Goal: Task Accomplishment & Management: Manage account settings

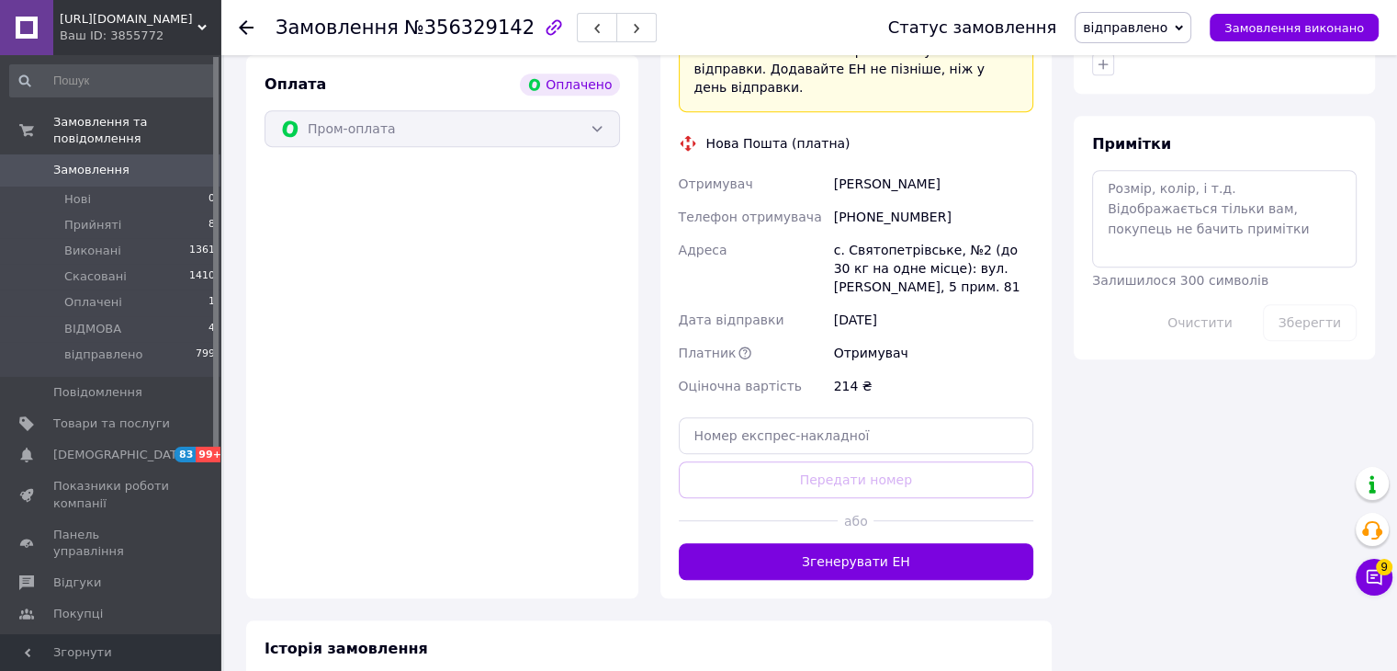
scroll to position [1102, 0]
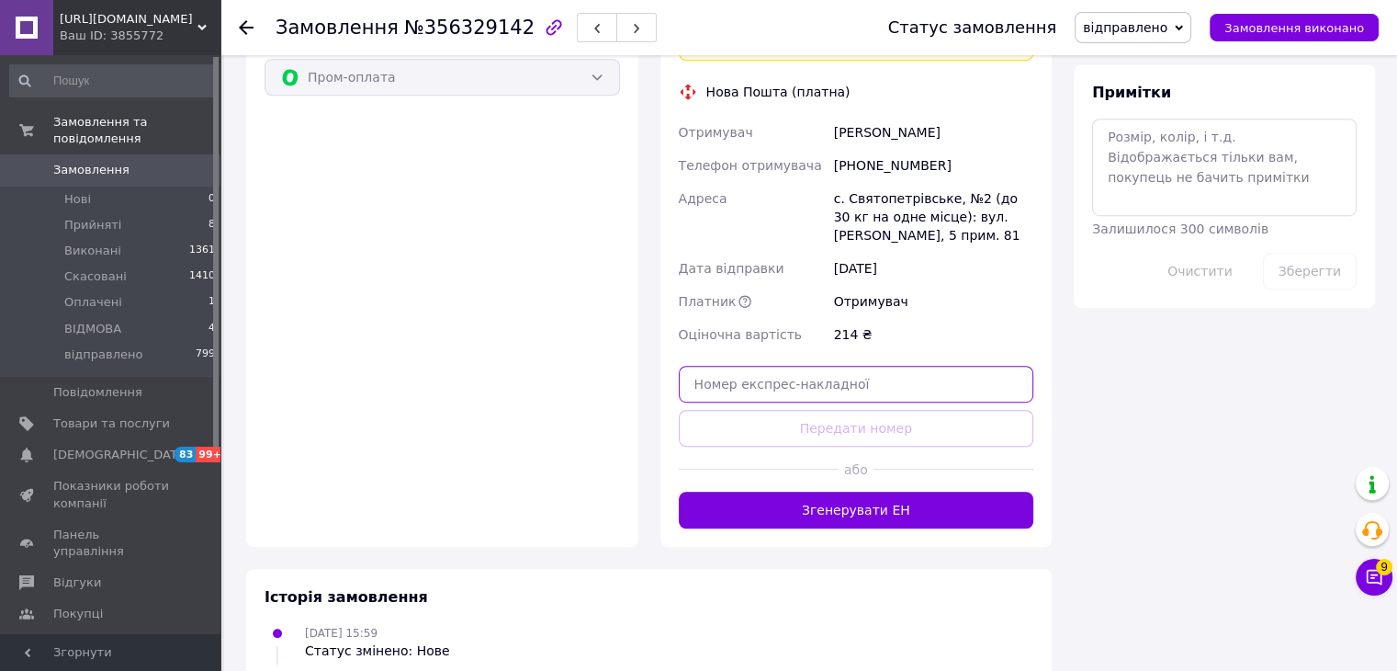
paste input "20400471718086"
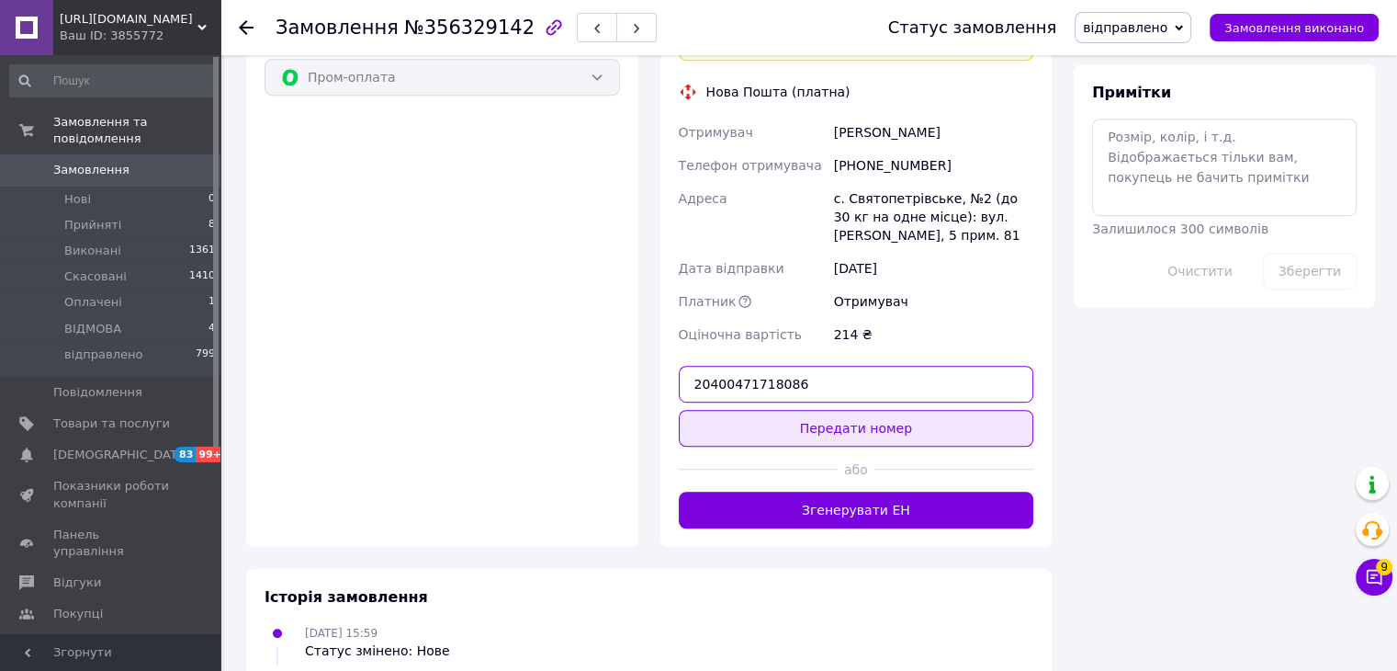
type input "20400471718086"
click at [908, 410] on button "Передати номер" at bounding box center [856, 428] width 355 height 37
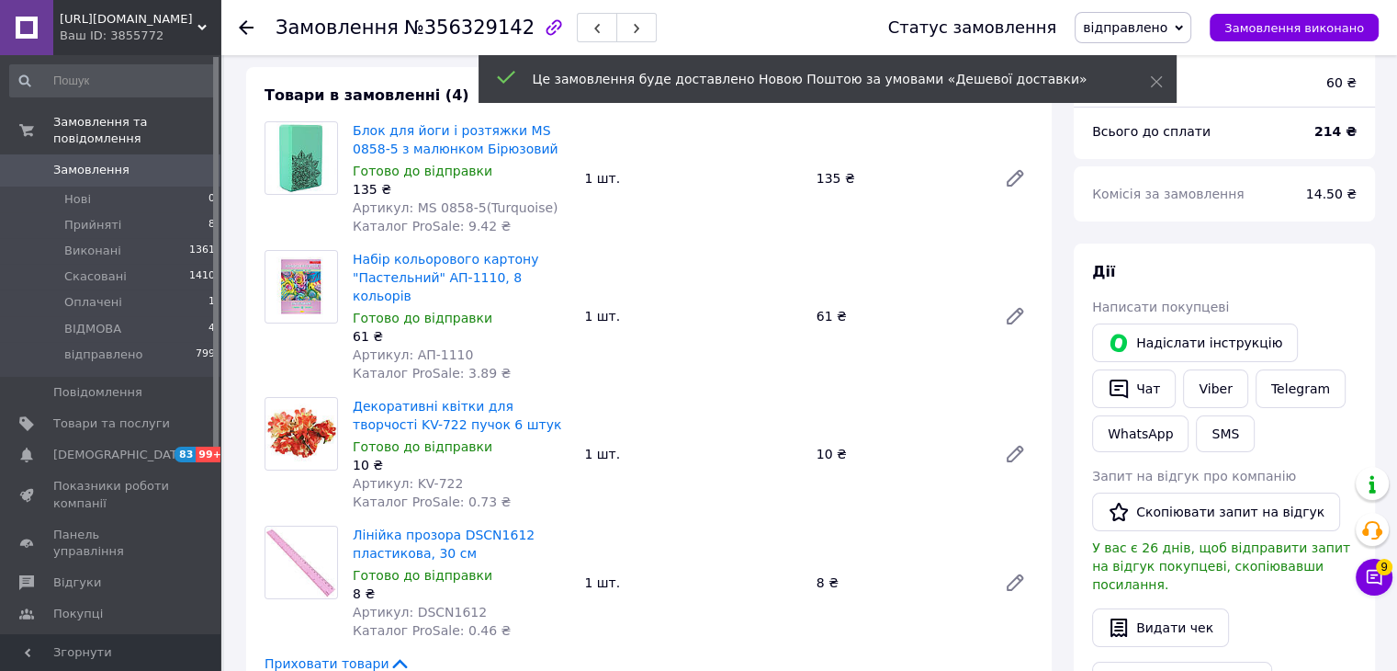
scroll to position [0, 0]
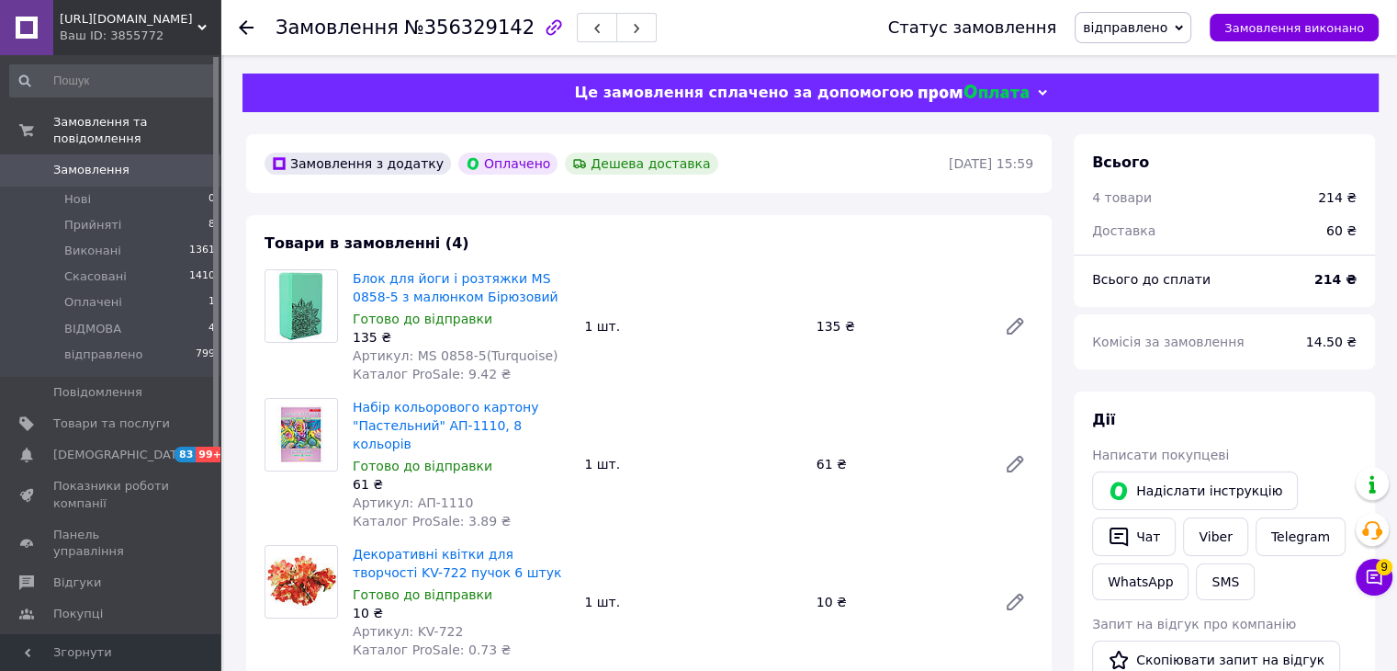
click at [187, 162] on span "0" at bounding box center [195, 170] width 51 height 17
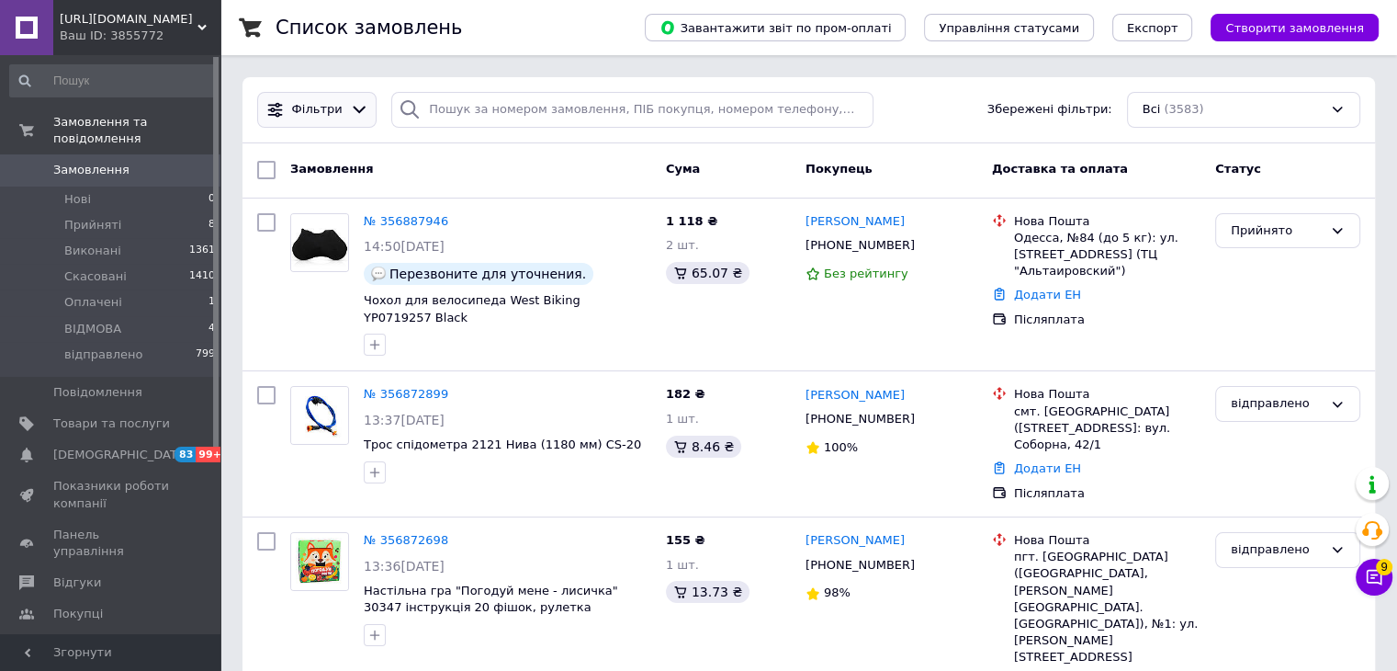
click at [353, 112] on icon at bounding box center [359, 110] width 13 height 7
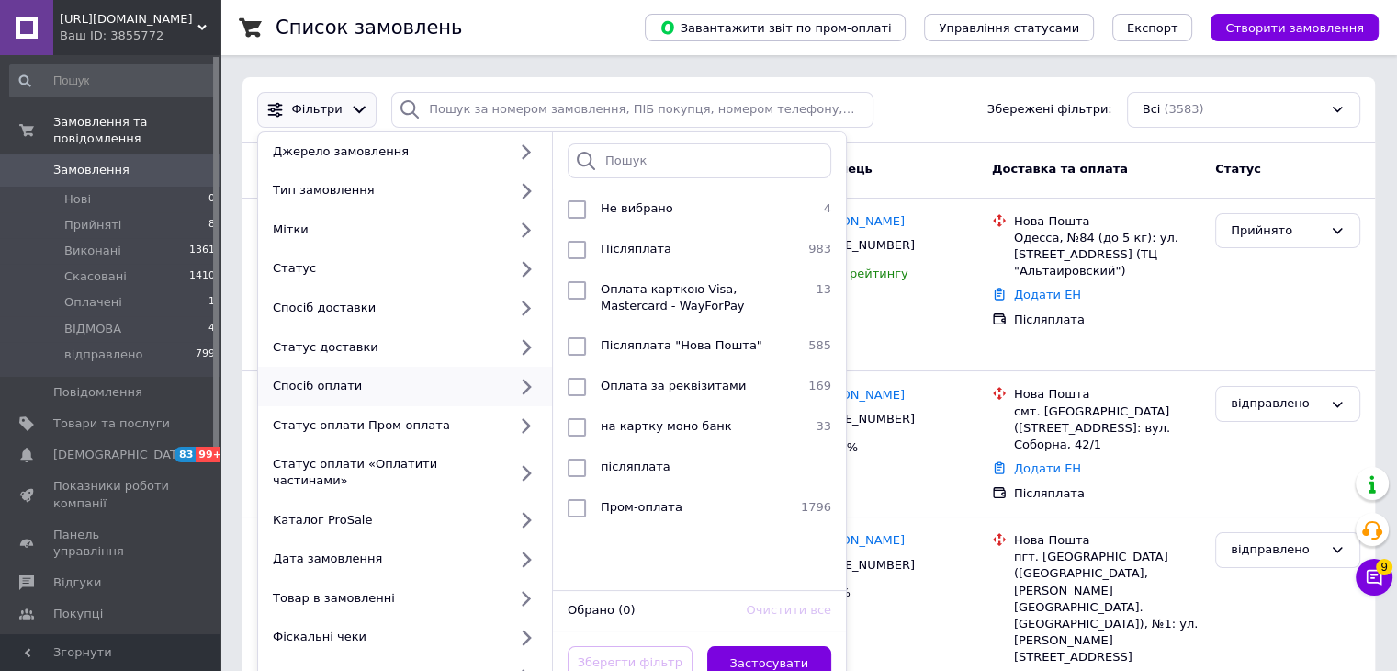
click at [451, 390] on div "Спосіб оплати" at bounding box center [386, 386] width 242 height 17
click at [672, 503] on span "Пром-оплата" at bounding box center [642, 507] width 82 height 14
checkbox input "true"
click at [772, 655] on button "Застосувати" at bounding box center [769, 664] width 125 height 36
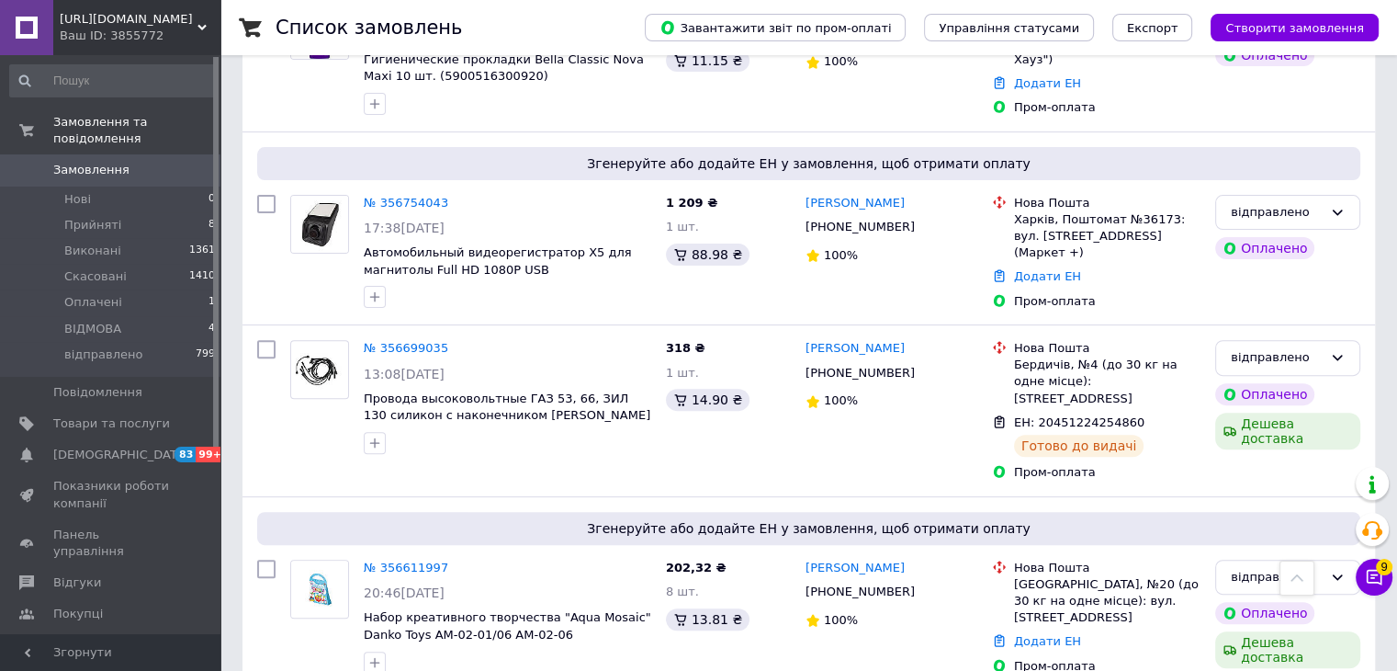
scroll to position [551, 0]
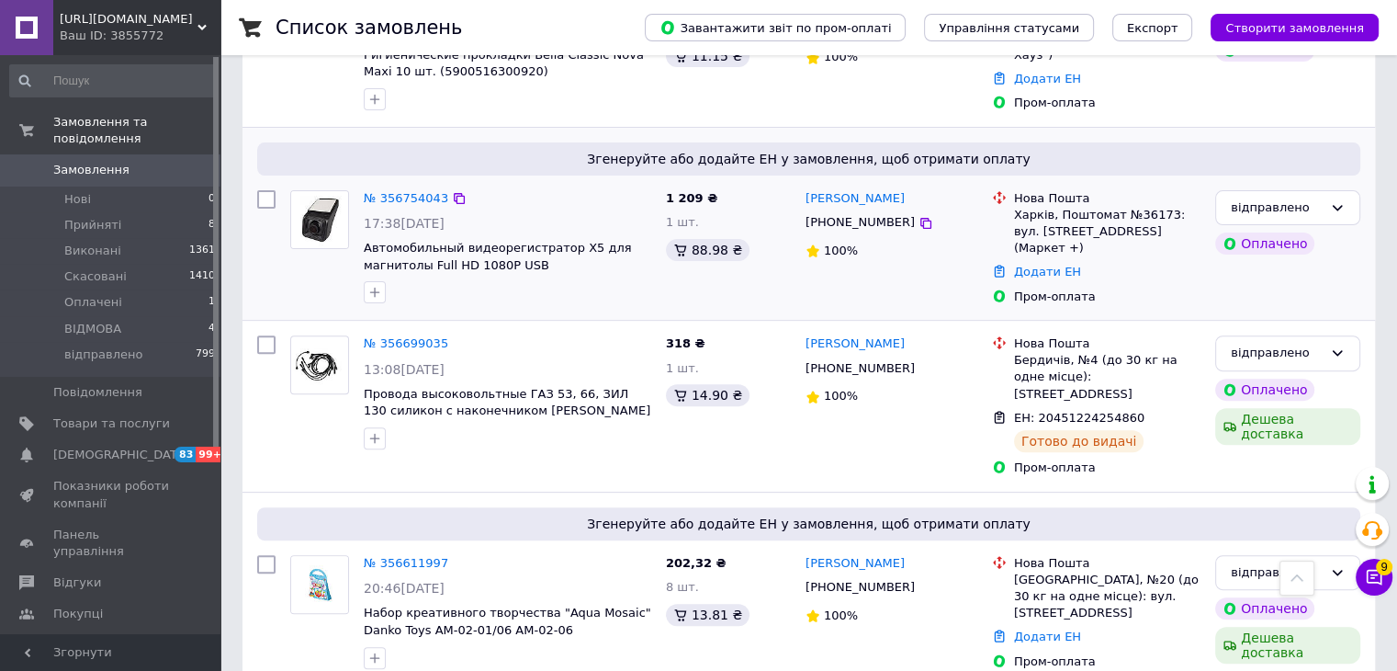
click at [750, 295] on div "1 209 ₴ 1 шт. 88.98 ₴" at bounding box center [729, 248] width 140 height 130
click at [1044, 265] on link "Додати ЕН" at bounding box center [1047, 272] width 67 height 14
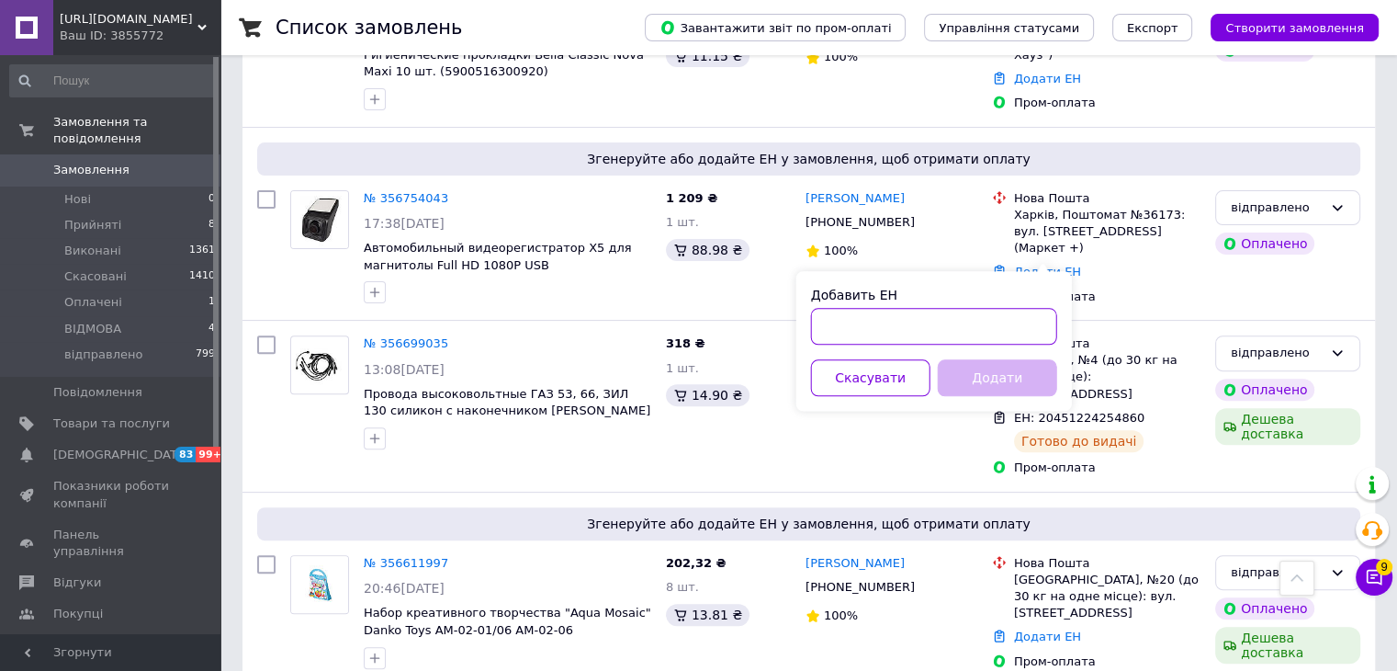
paste input "20451225136302"
type input "20451225136302"
click at [1031, 389] on button "Додати" at bounding box center [997, 377] width 119 height 37
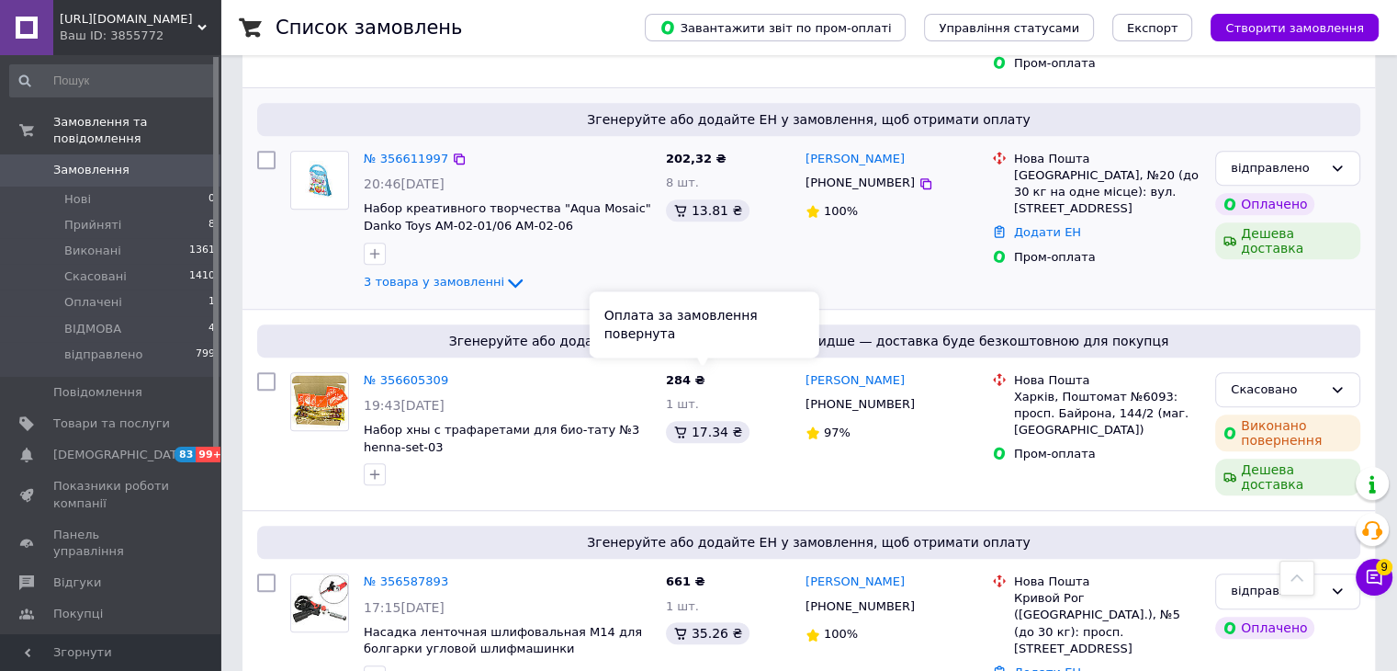
scroll to position [1194, 0]
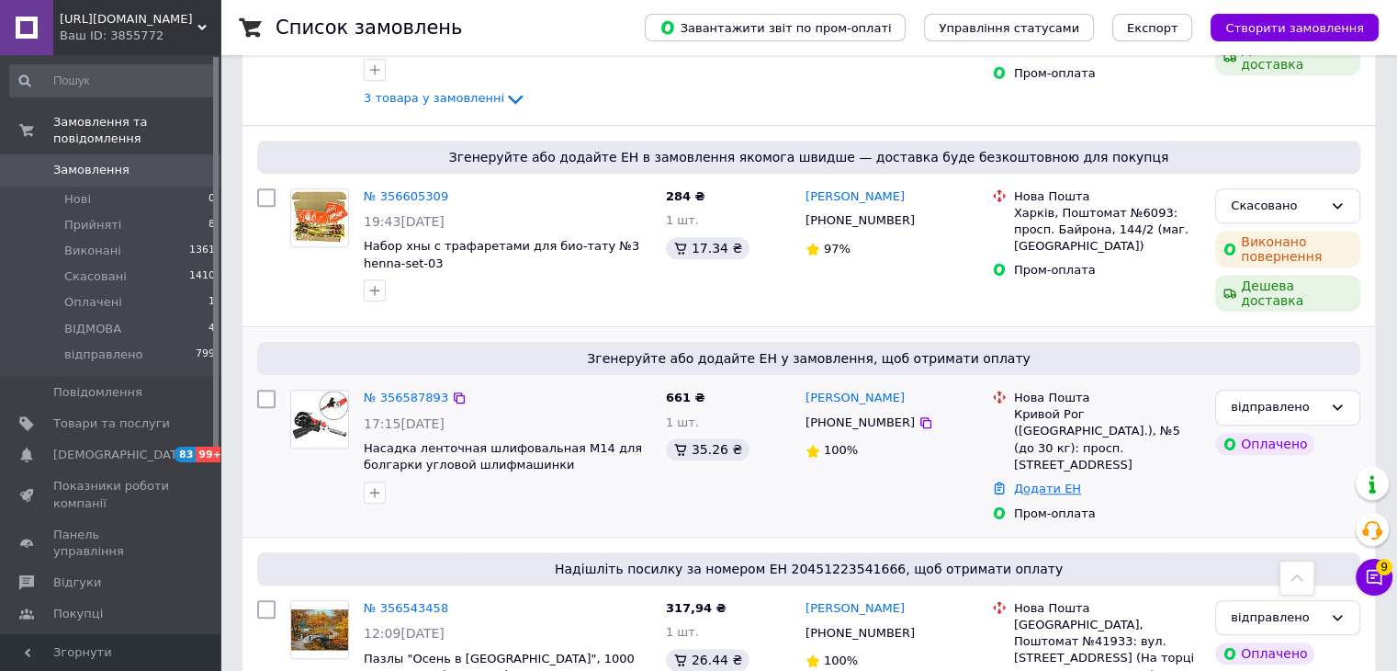
click at [1052, 481] on link "Додати ЕН" at bounding box center [1047, 488] width 67 height 14
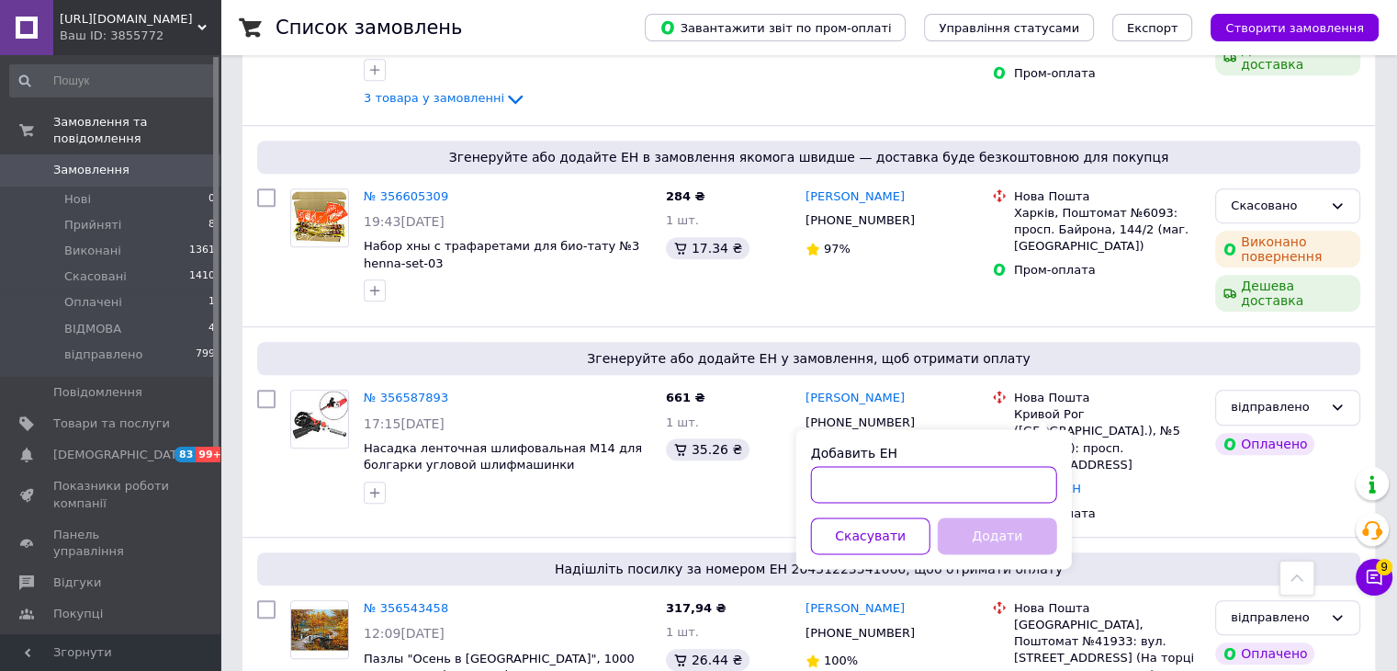
paste input "20451224455887"
type input "20451224455887"
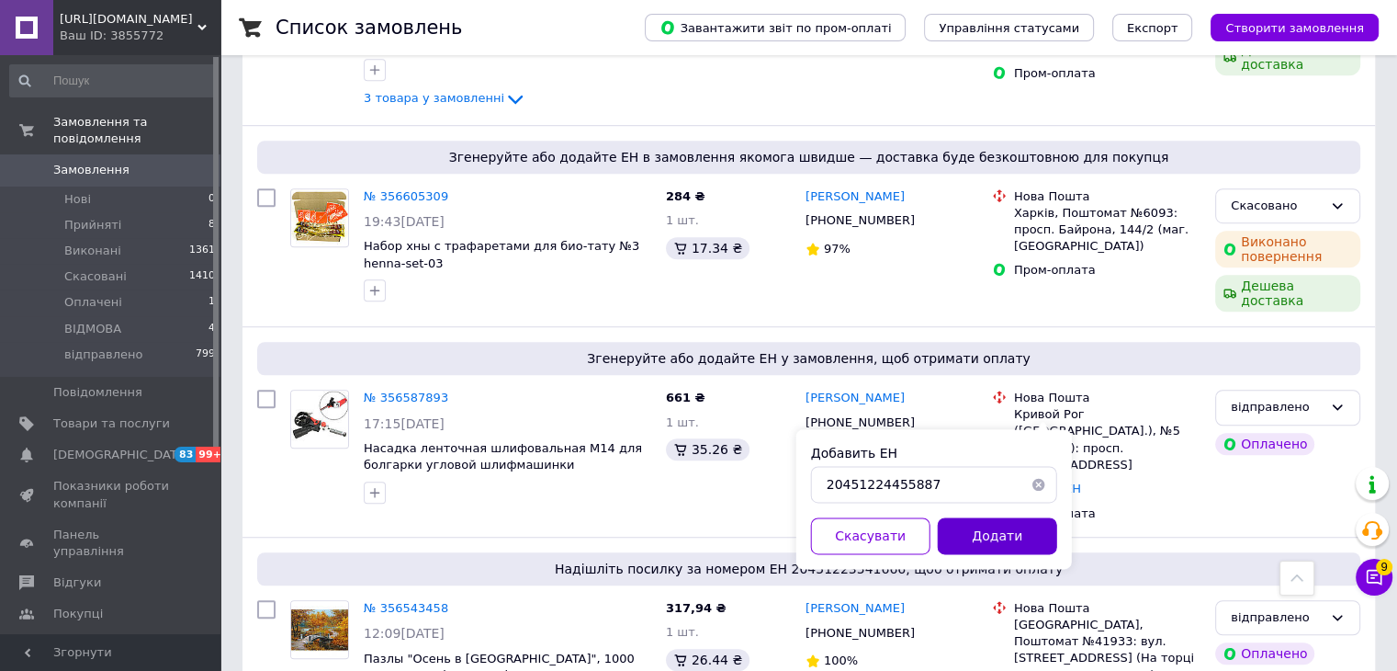
click at [1040, 529] on button "Додати" at bounding box center [997, 535] width 119 height 37
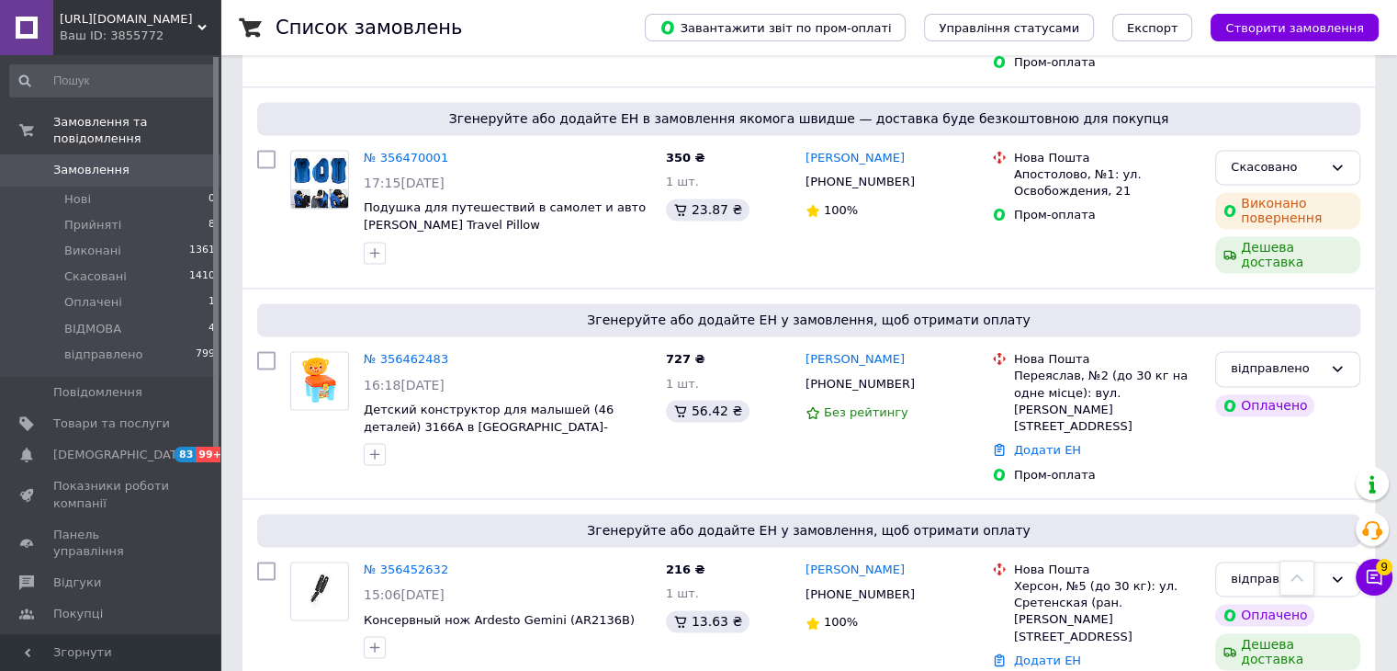
scroll to position [2572, 0]
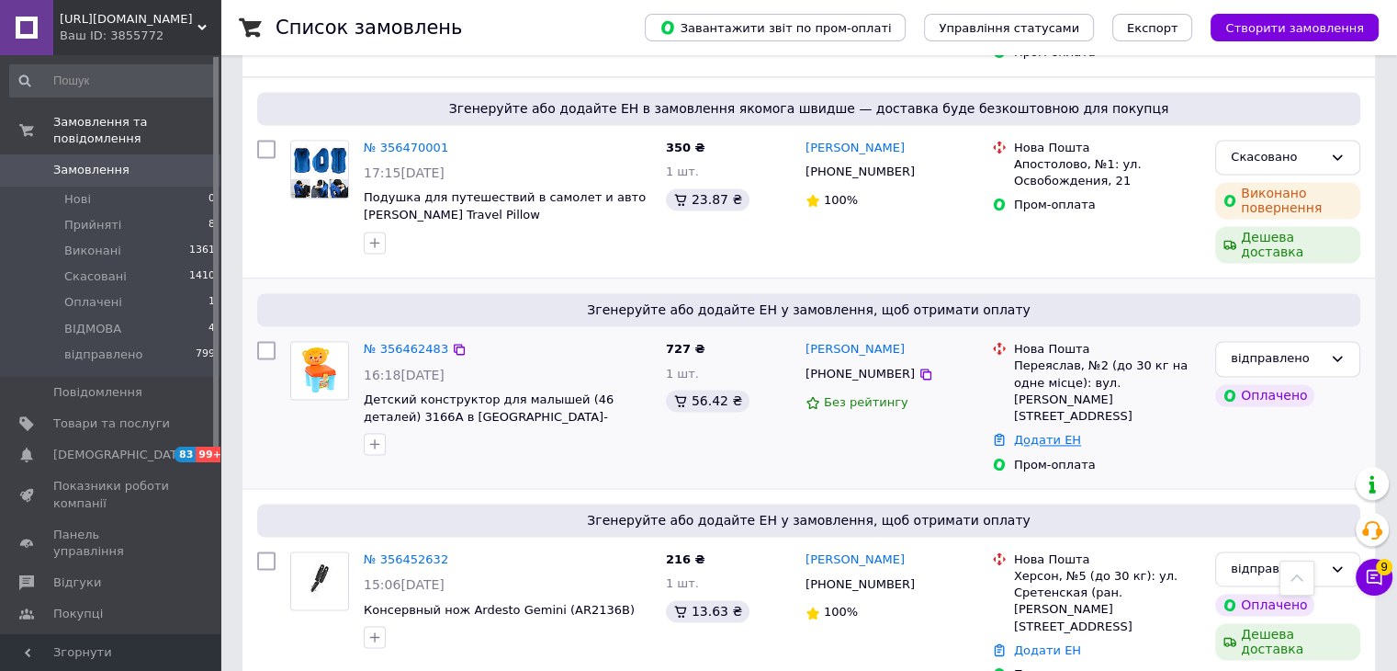
click at [1043, 433] on link "Додати ЕН" at bounding box center [1047, 440] width 67 height 14
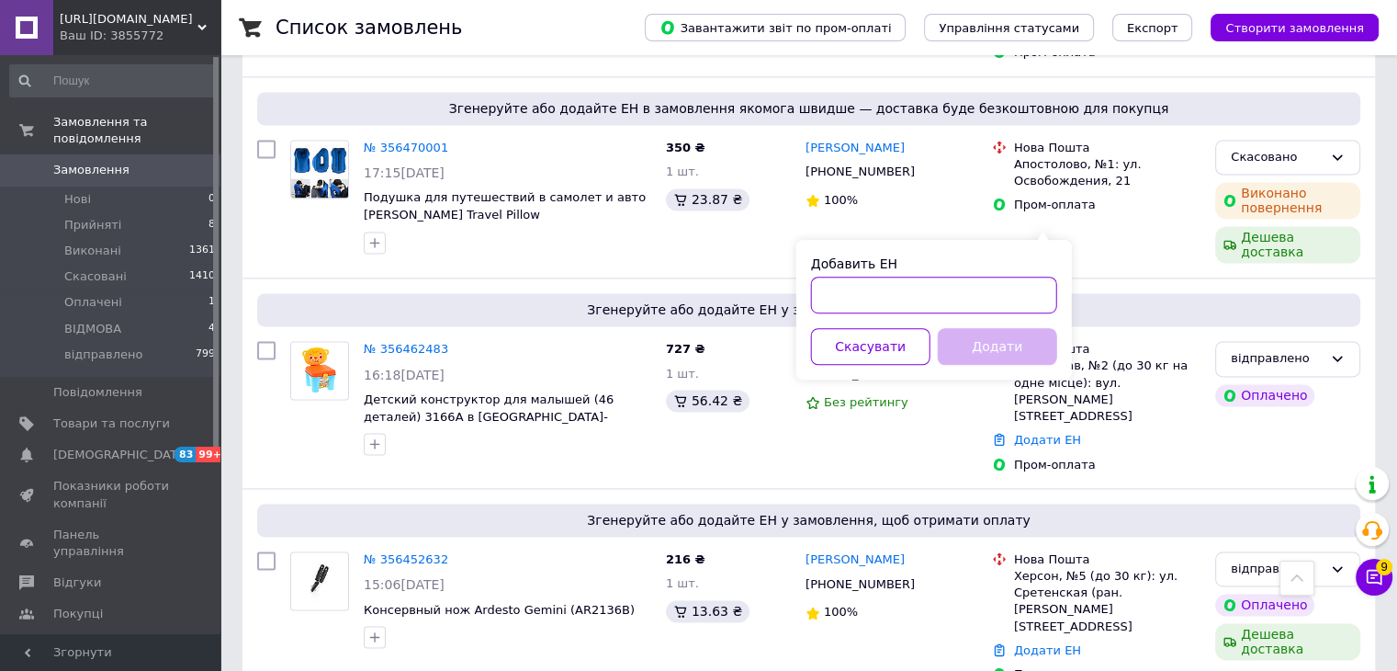
paste input "20400471579359"
type input "20400471579359"
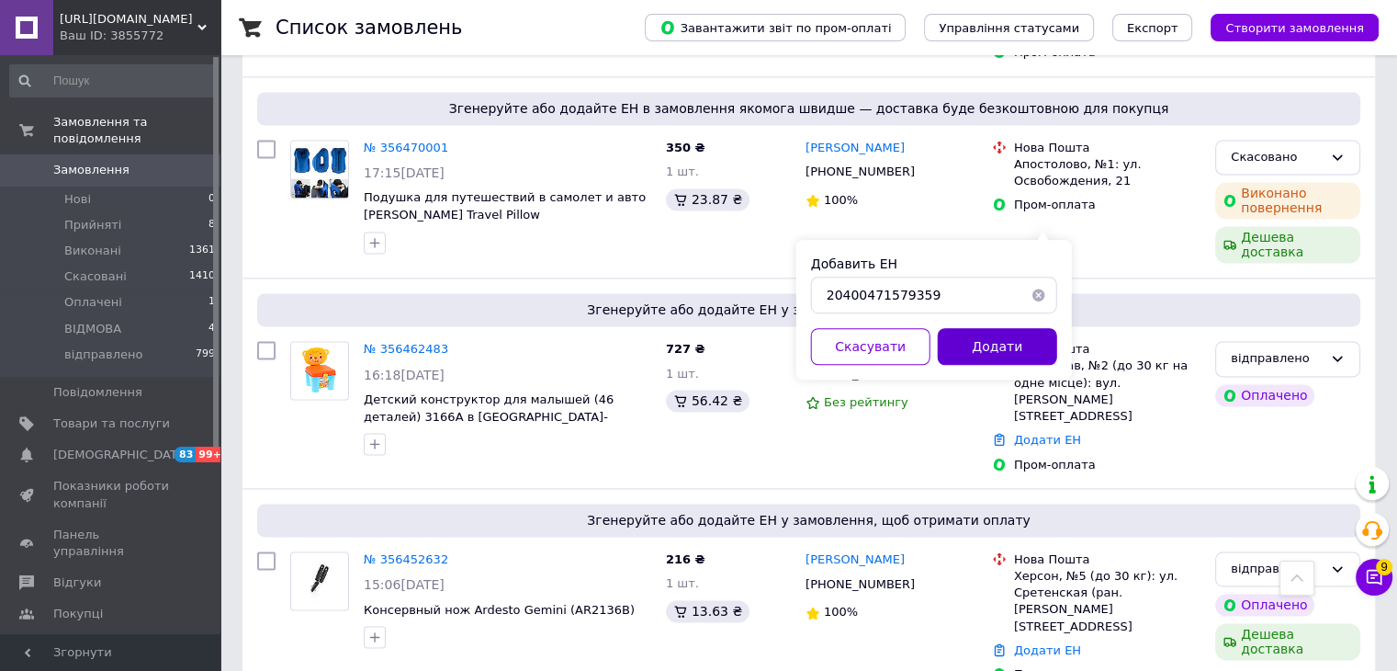
click at [1018, 358] on button "Додати" at bounding box center [997, 346] width 119 height 37
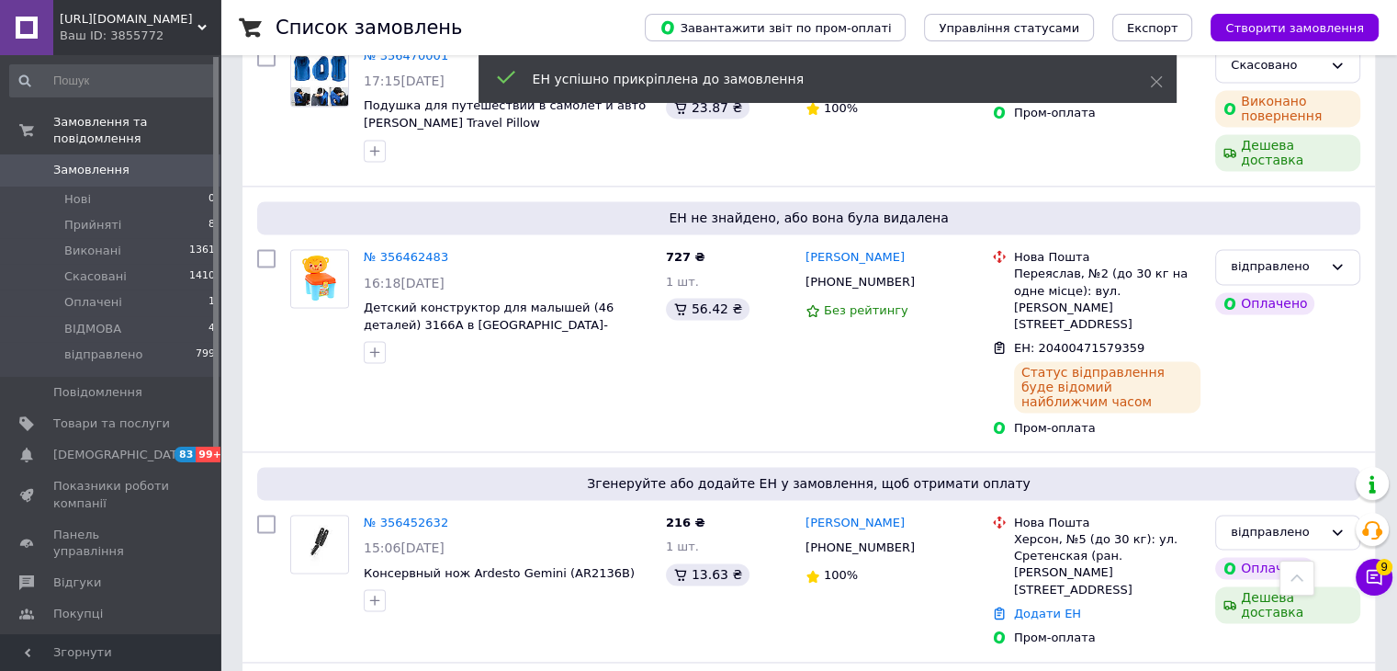
scroll to position [2495, 0]
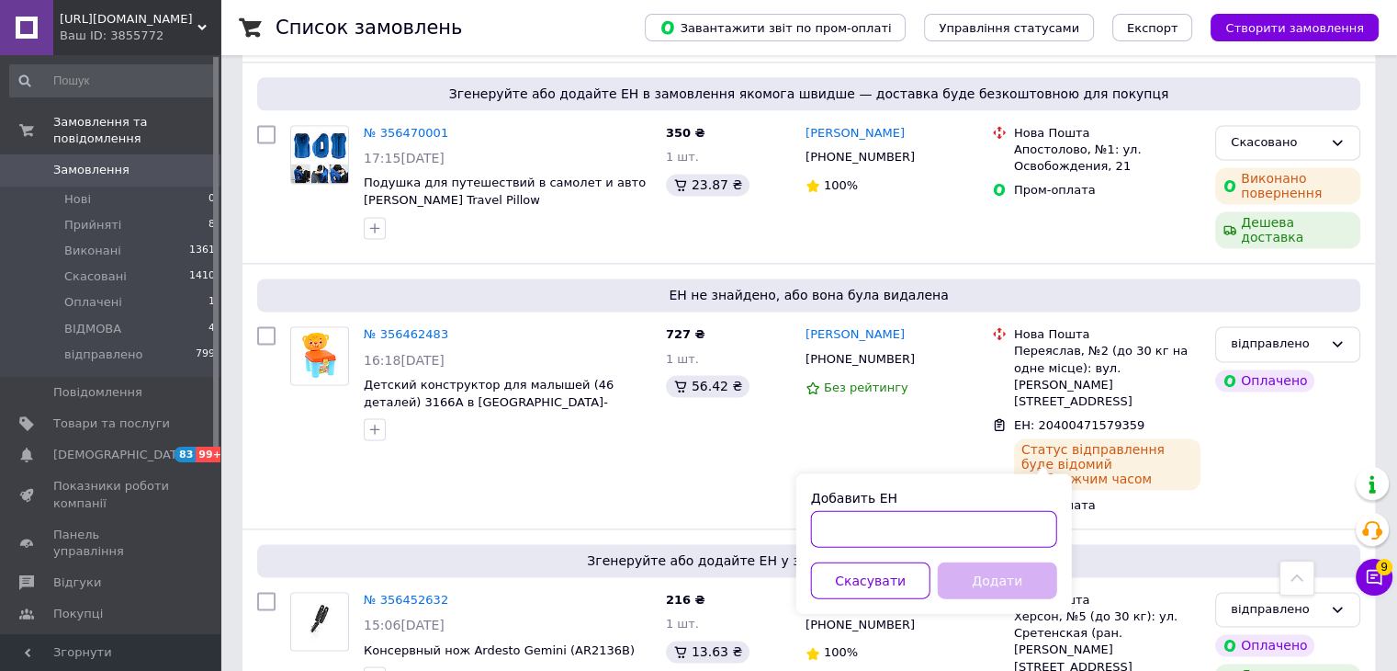
paste input "20451224502415"
type input "20451224502415"
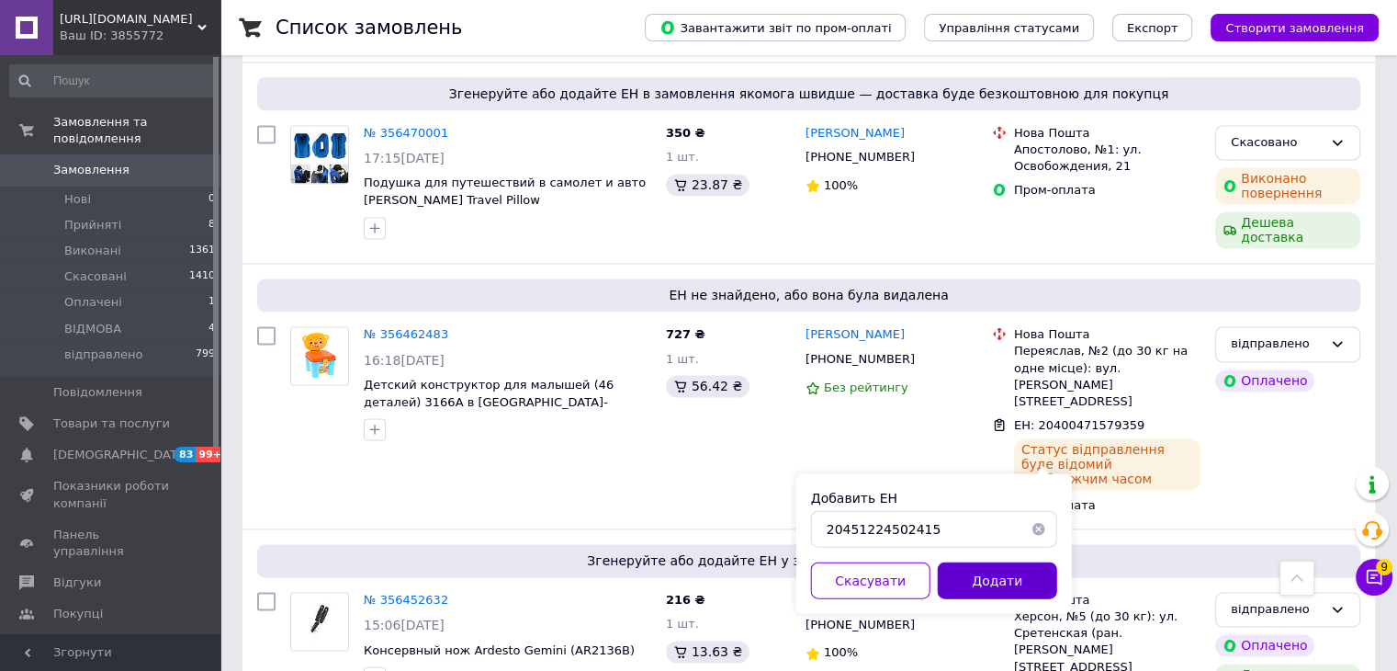
click at [1009, 581] on button "Додати" at bounding box center [997, 579] width 119 height 37
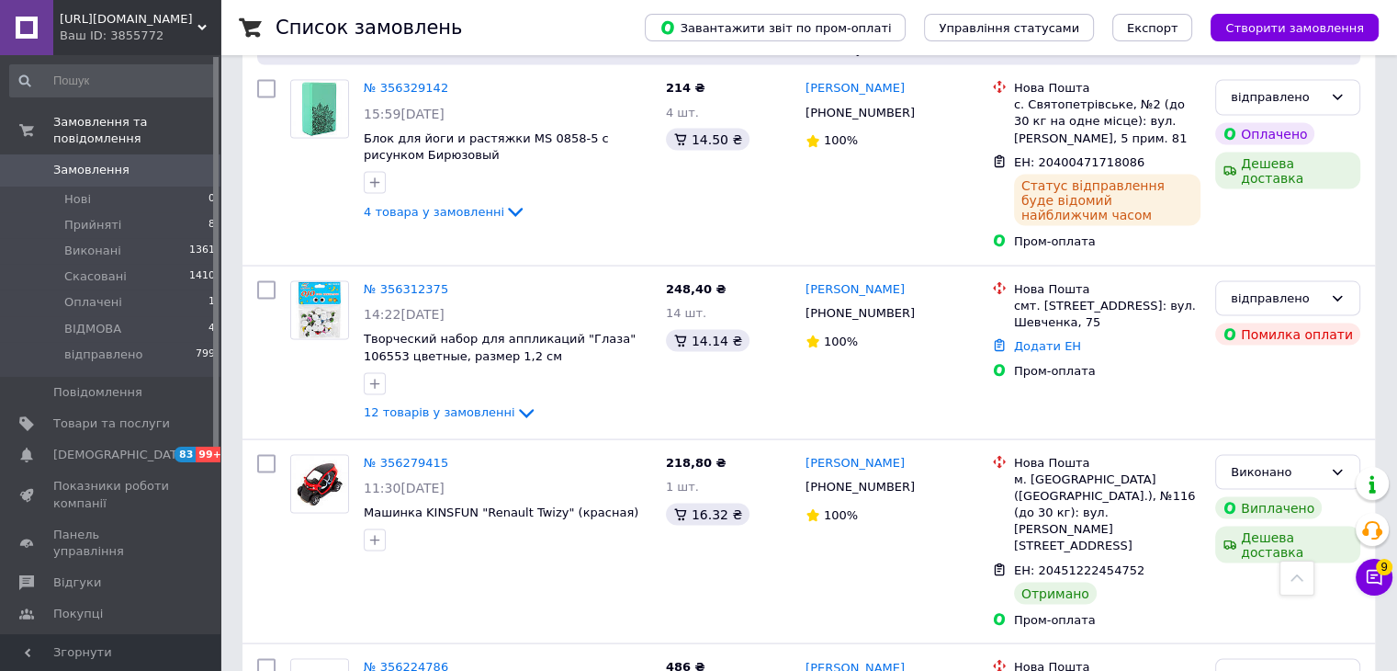
scroll to position [3462, 0]
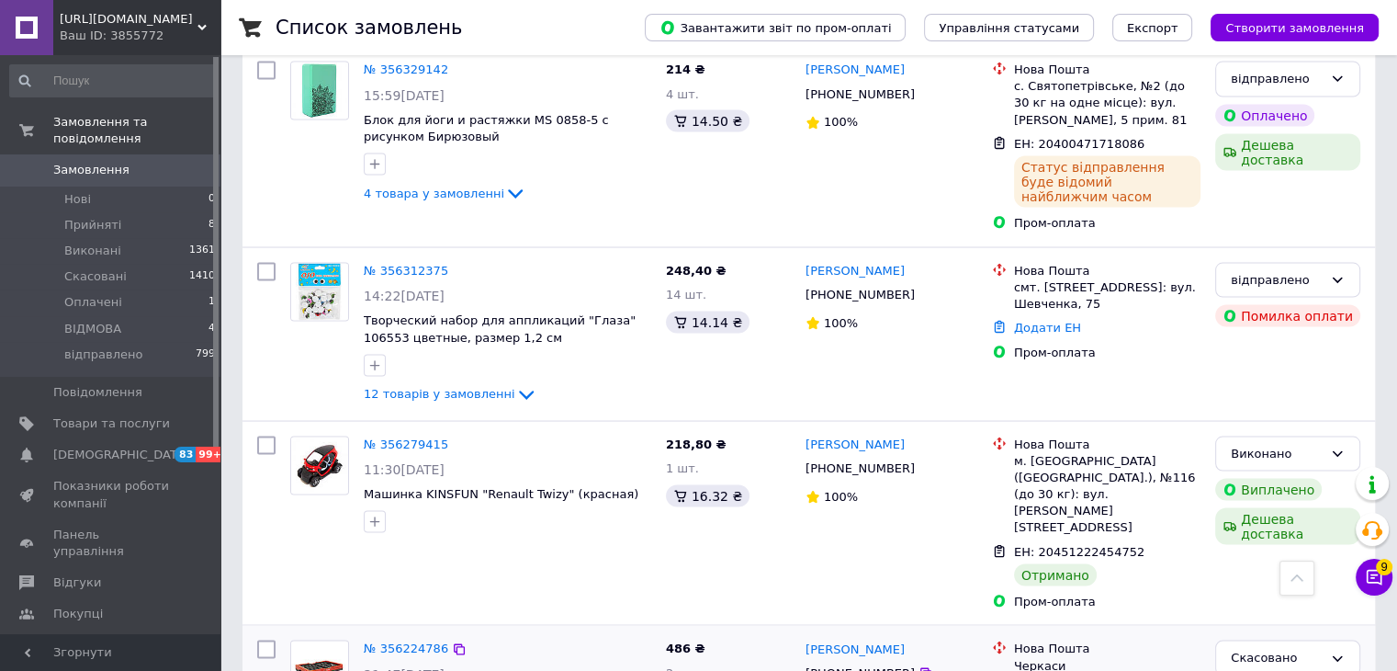
drag, startPoint x: 315, startPoint y: 633, endPoint x: 568, endPoint y: 426, distance: 326.4
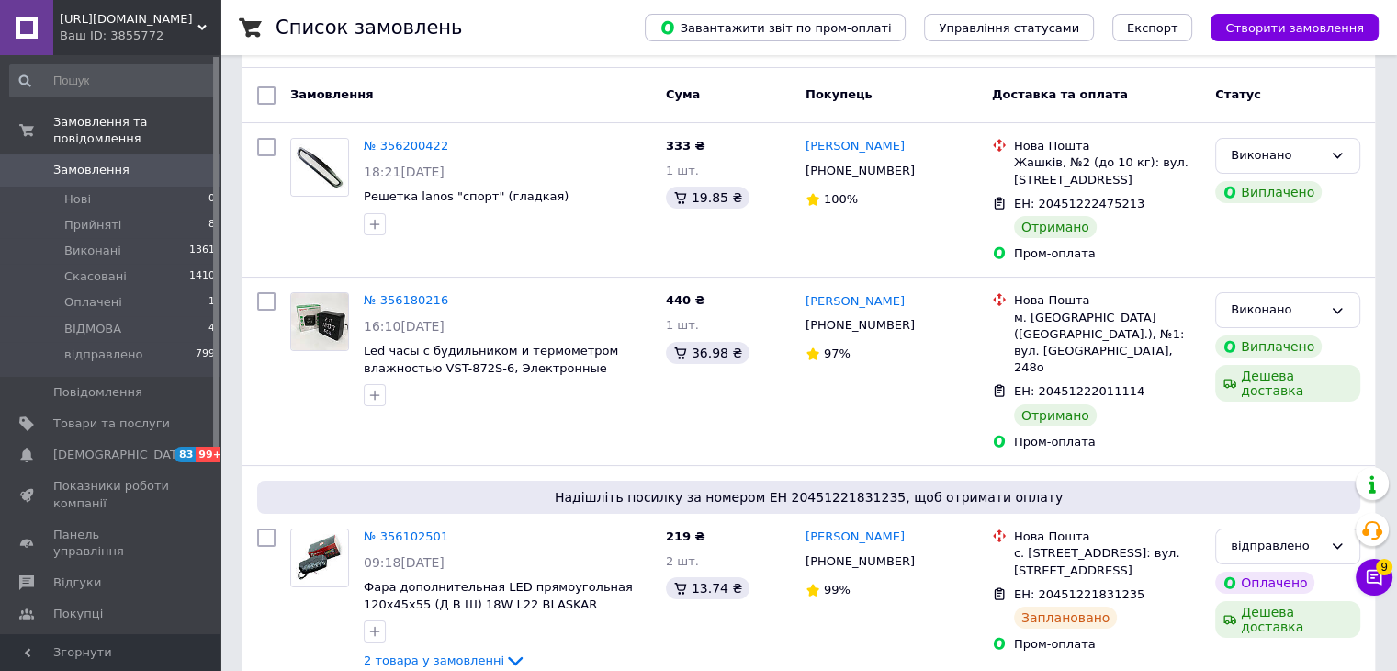
scroll to position [367, 0]
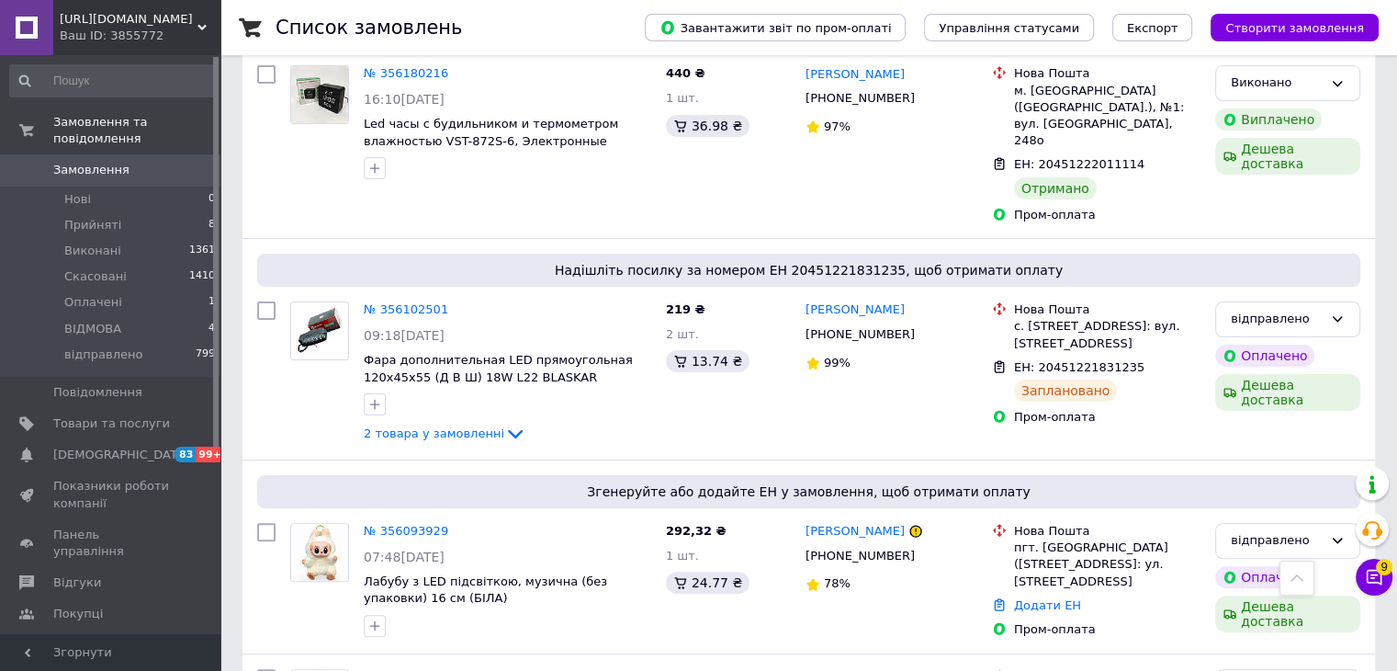
click at [131, 162] on span "Замовлення" at bounding box center [111, 170] width 117 height 17
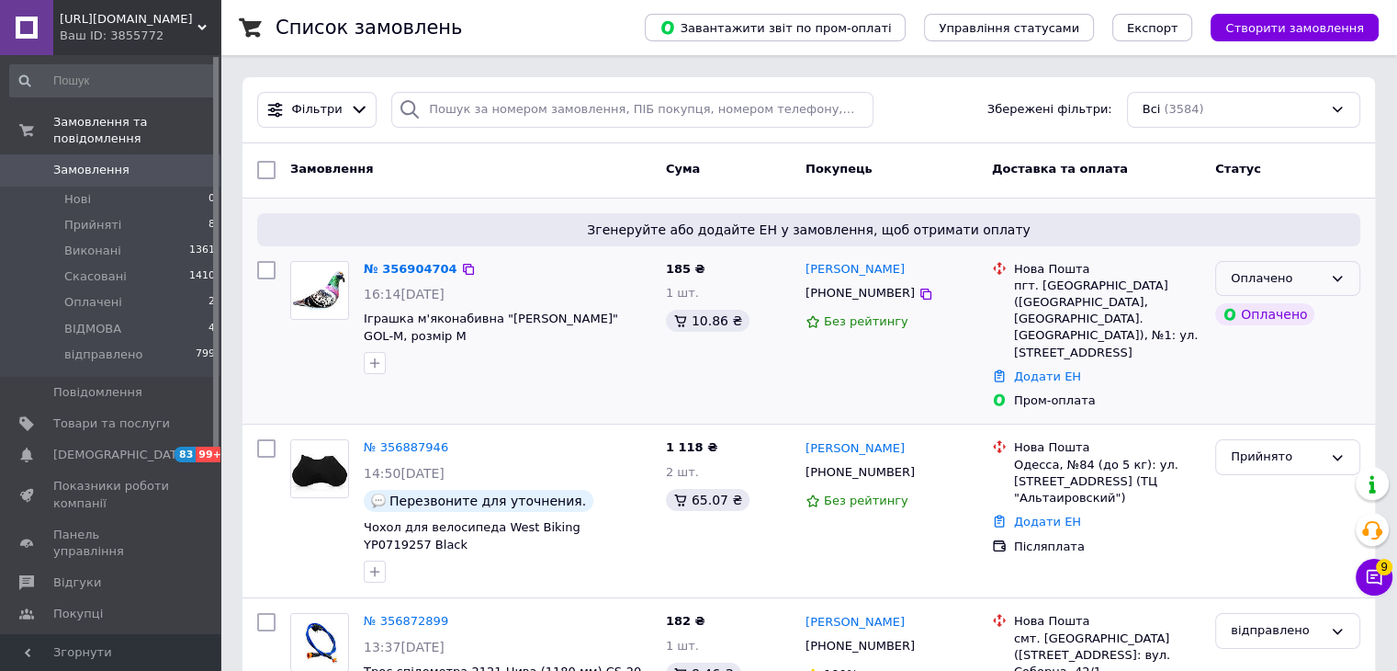
click at [1294, 269] on div "Оплачено" at bounding box center [1277, 278] width 92 height 19
click at [1280, 299] on div "Оплачено Прийнято Виконано Скасовано ВІДМОВА відправлено Оплачено" at bounding box center [1288, 336] width 160 height 164
click at [1322, 280] on div "Оплачено" at bounding box center [1277, 278] width 92 height 19
click at [1295, 312] on li "Прийнято" at bounding box center [1287, 316] width 143 height 34
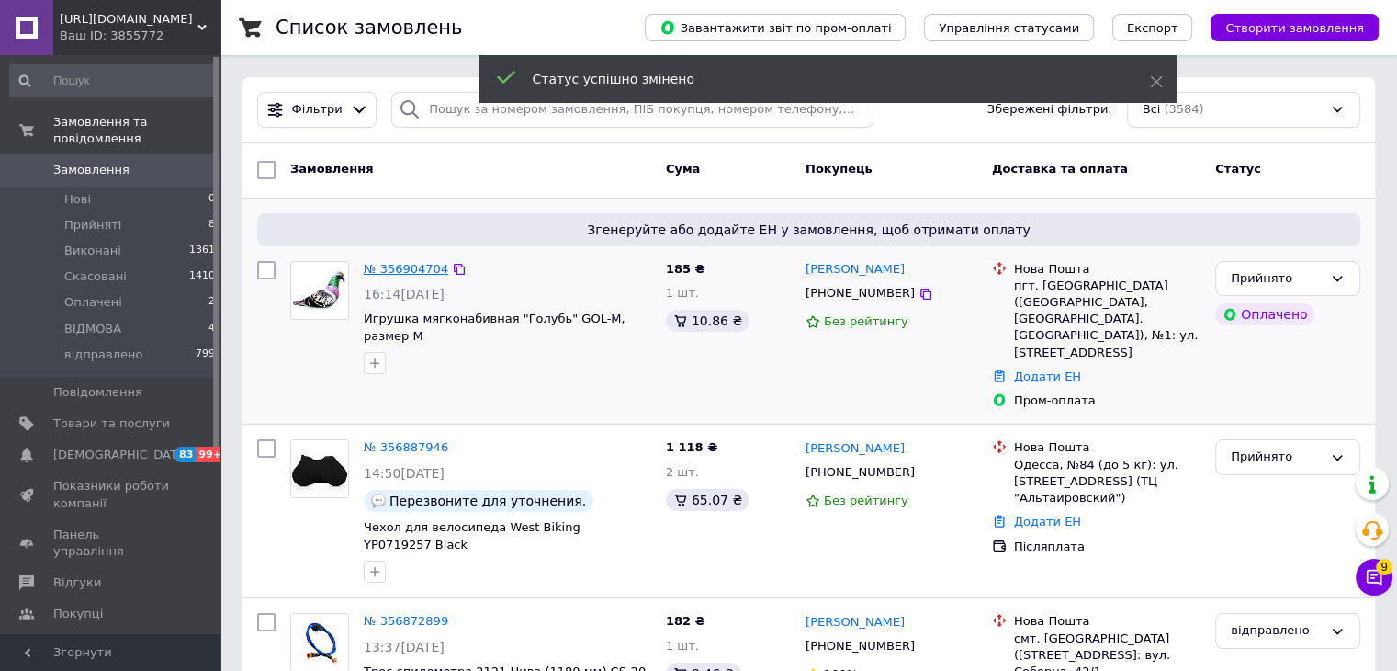
click at [419, 265] on link "№ 356904704" at bounding box center [406, 269] width 85 height 14
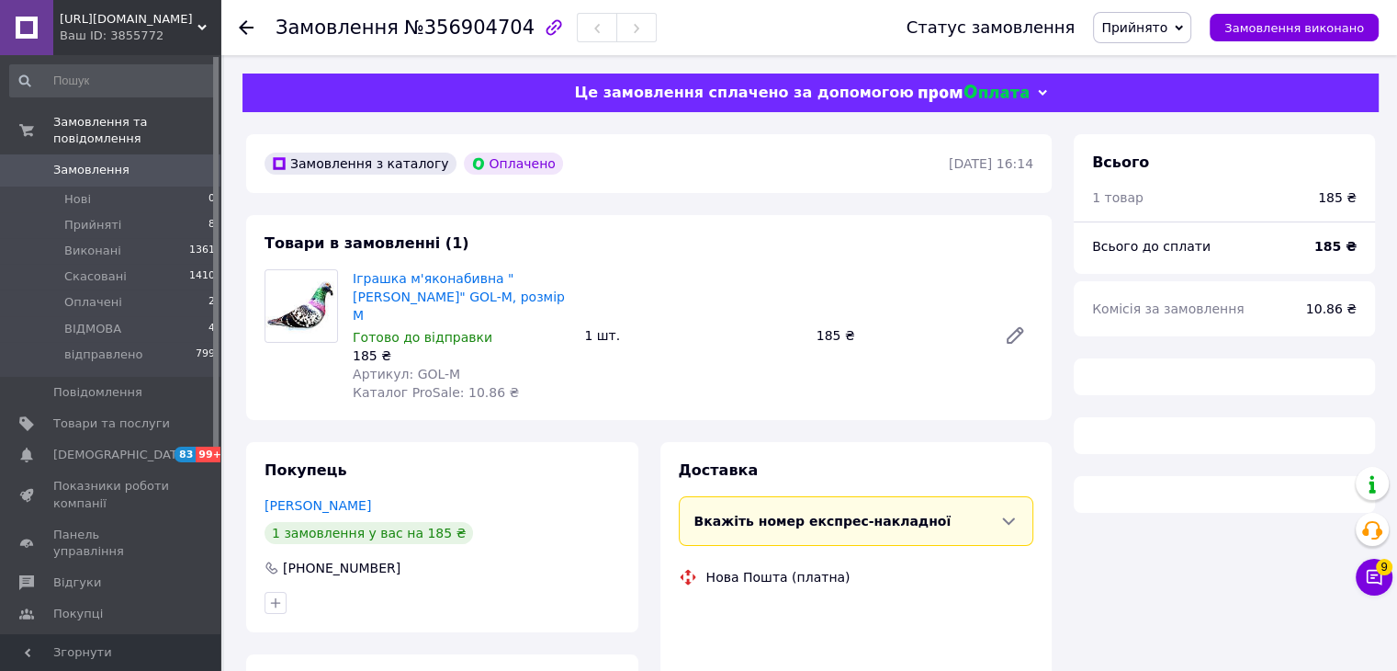
click at [423, 367] on span "Артикул: GOL-M" at bounding box center [406, 374] width 107 height 15
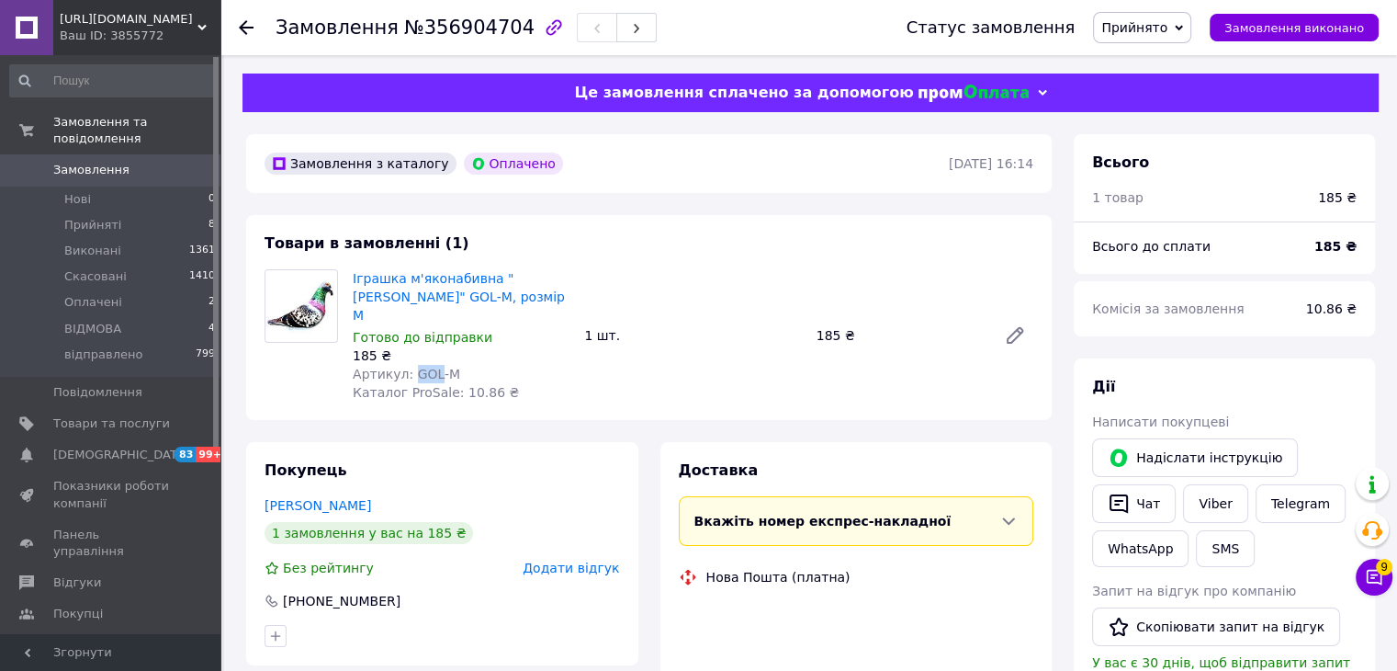
click at [423, 367] on span "Артикул: GOL-M" at bounding box center [406, 374] width 107 height 15
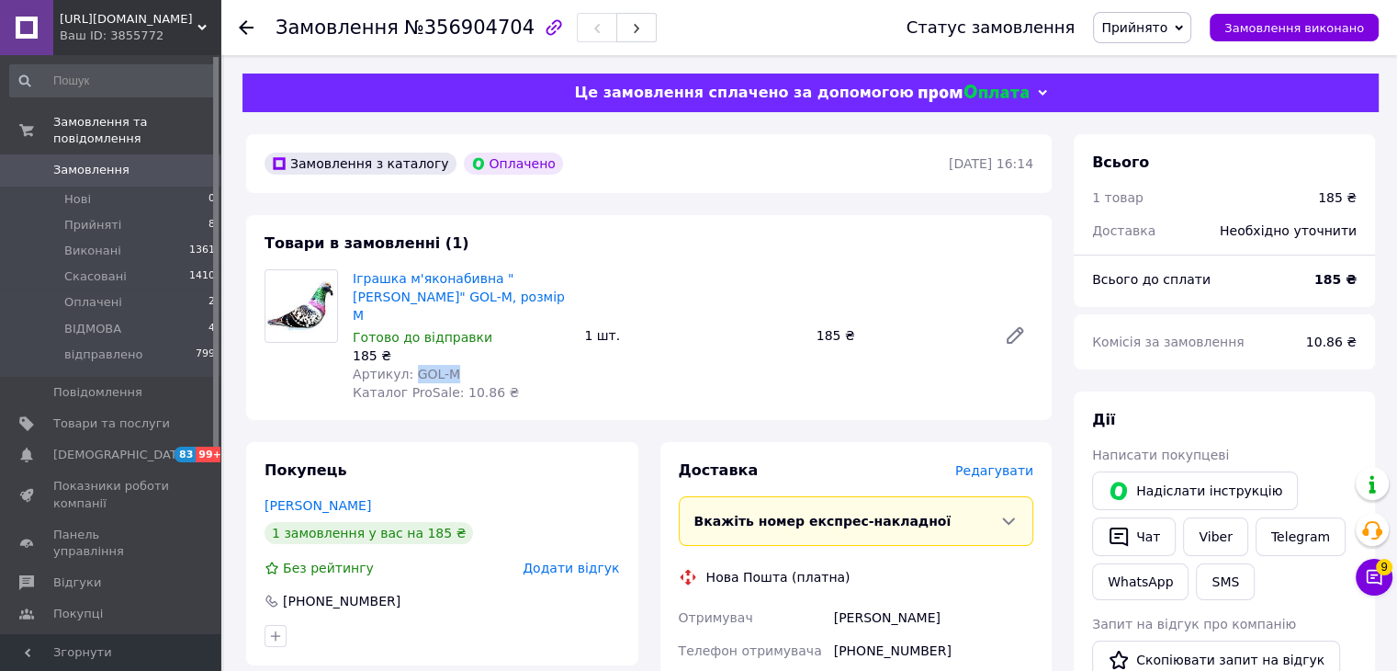
drag, startPoint x: 455, startPoint y: 357, endPoint x: 407, endPoint y: 356, distance: 47.8
click at [407, 365] on div "Артикул: GOL-M" at bounding box center [461, 374] width 217 height 18
copy span "GOL-M"
